Goal: Information Seeking & Learning: Learn about a topic

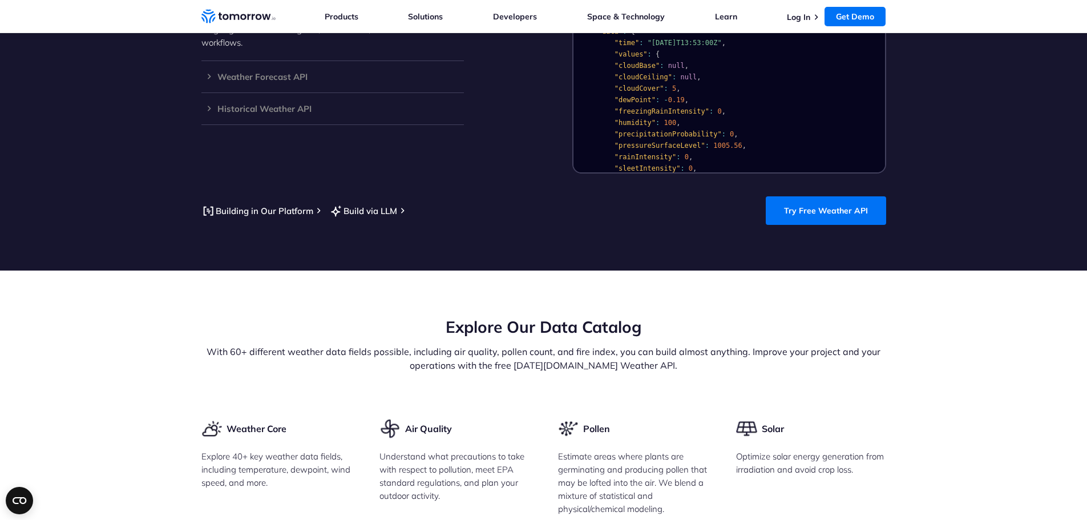
scroll to position [1145, 0]
click at [826, 200] on link "Try Free Weather API" at bounding box center [826, 210] width 120 height 29
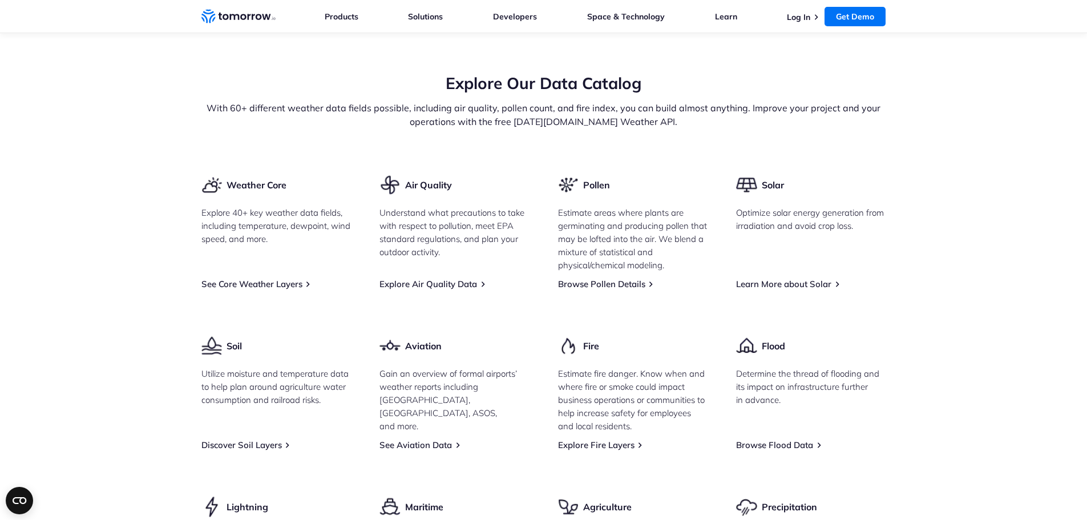
scroll to position [1390, 0]
click at [284, 277] on link "See Core Weather Layers" at bounding box center [251, 282] width 101 height 11
click at [261, 277] on link "See Core Weather Layers" at bounding box center [251, 282] width 101 height 11
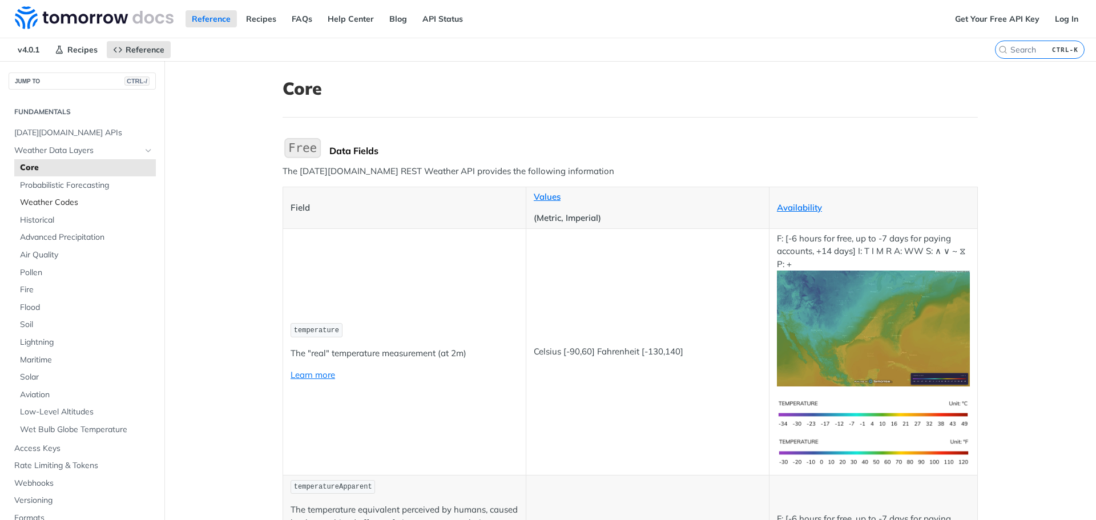
click at [68, 203] on span "Weather Codes" at bounding box center [86, 202] width 133 height 11
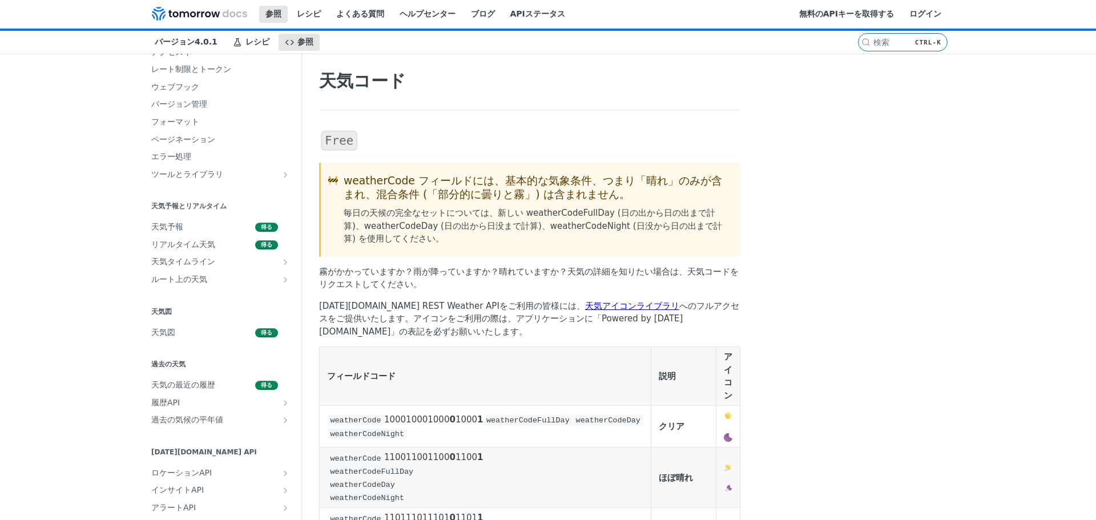
scroll to position [390, 0]
click at [151, 230] on font "天気予報" at bounding box center [167, 225] width 32 height 9
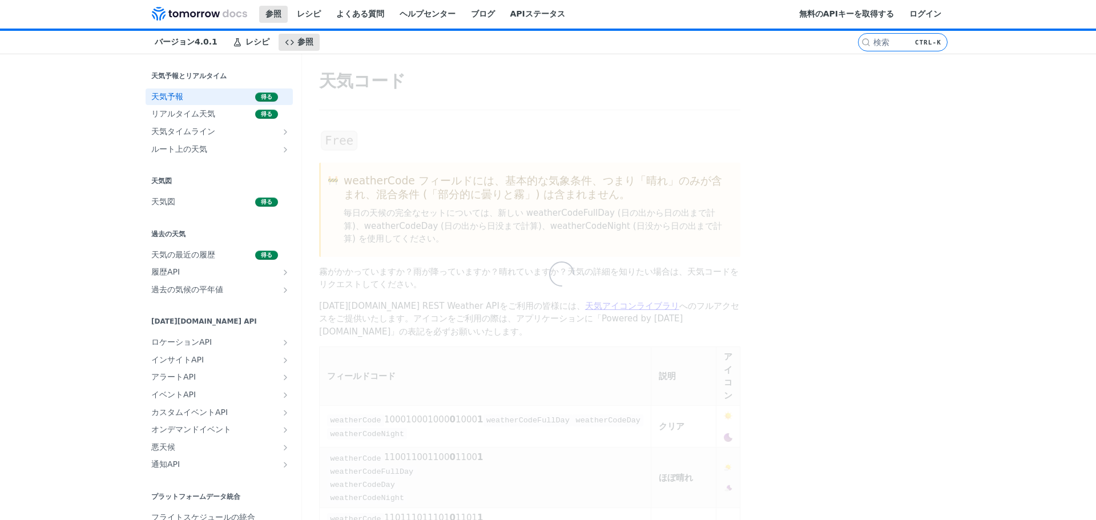
scroll to position [109, 0]
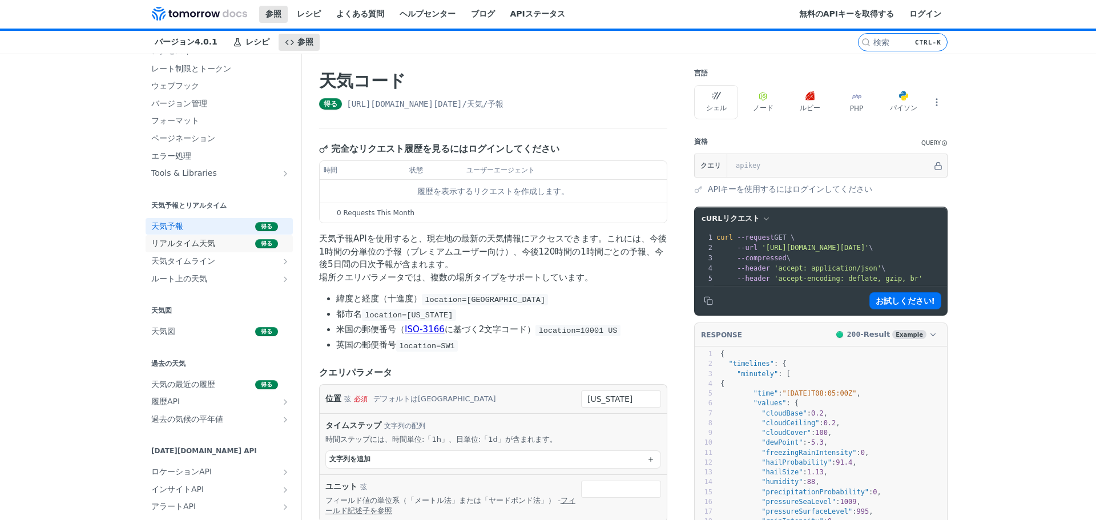
click at [189, 248] on font "リアルタイム天気" at bounding box center [183, 243] width 64 height 9
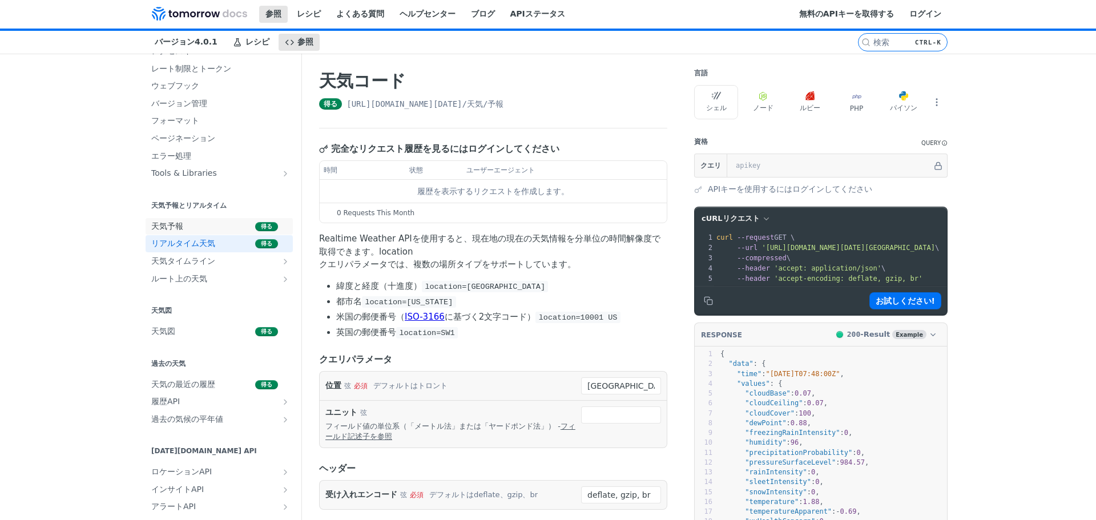
click at [162, 224] on font "天気予報" at bounding box center [167, 225] width 32 height 9
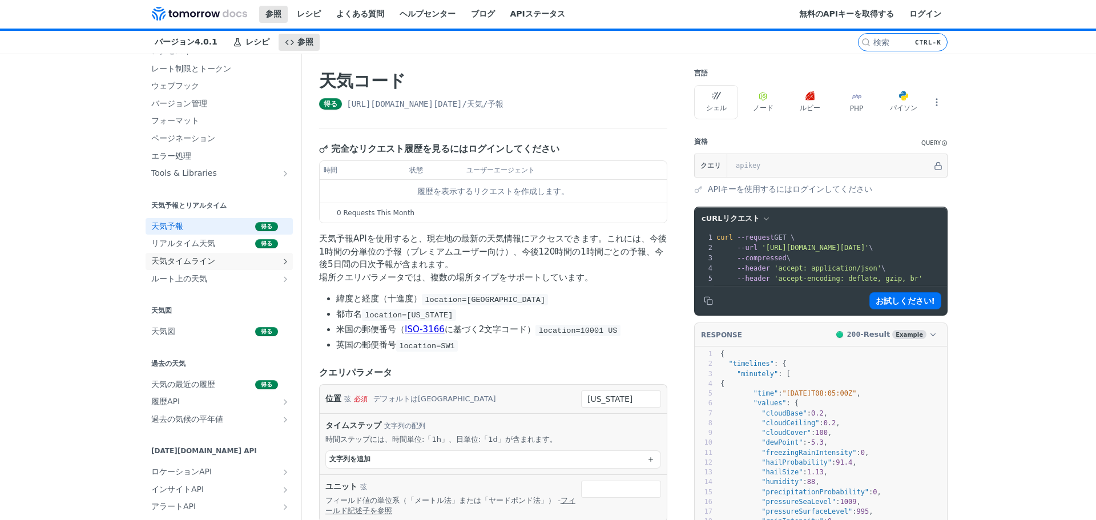
click at [174, 261] on font "天気タイムライン" at bounding box center [183, 260] width 64 height 9
